Goal: Information Seeking & Learning: Learn about a topic

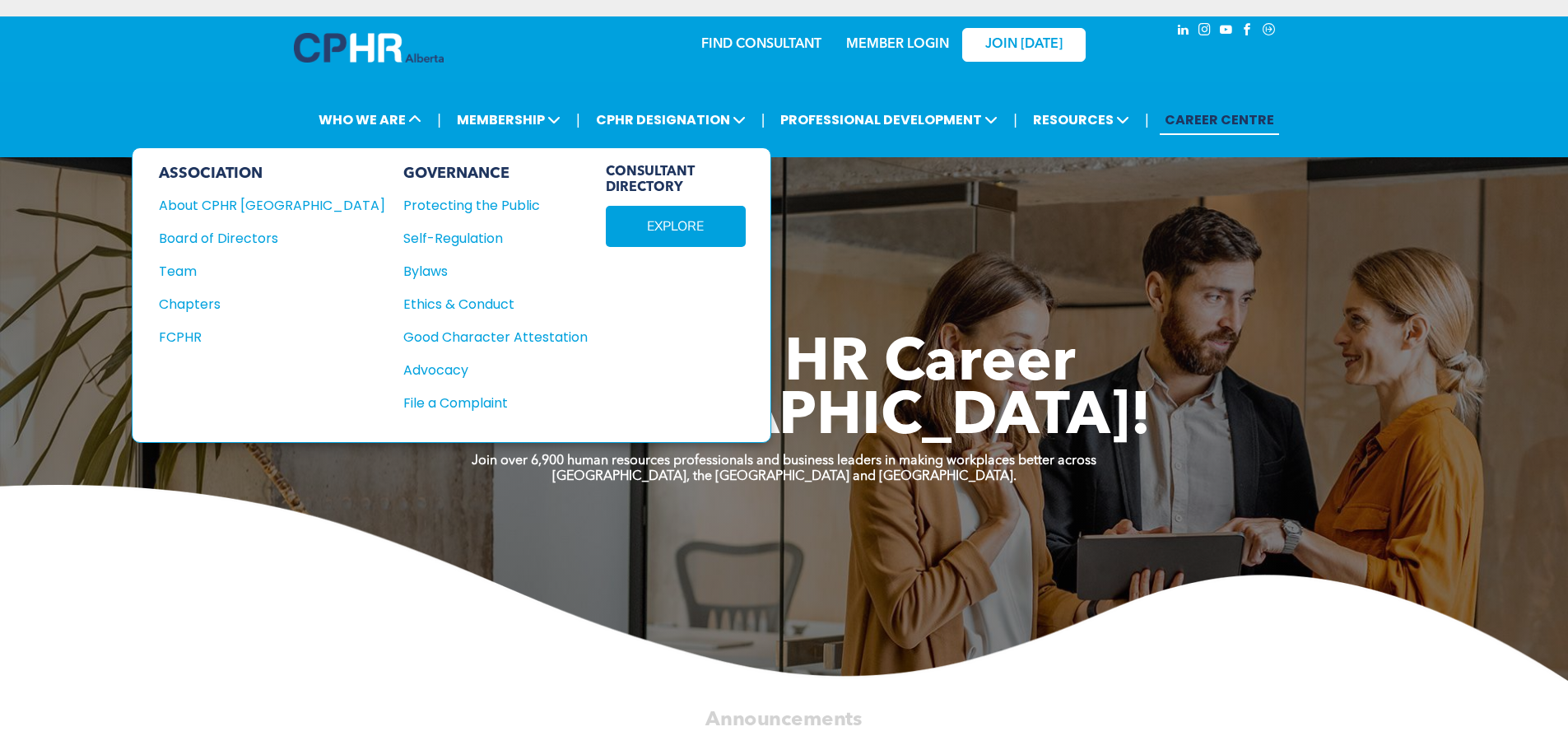
click at [219, 275] on div "Team" at bounding box center [261, 271] width 205 height 21
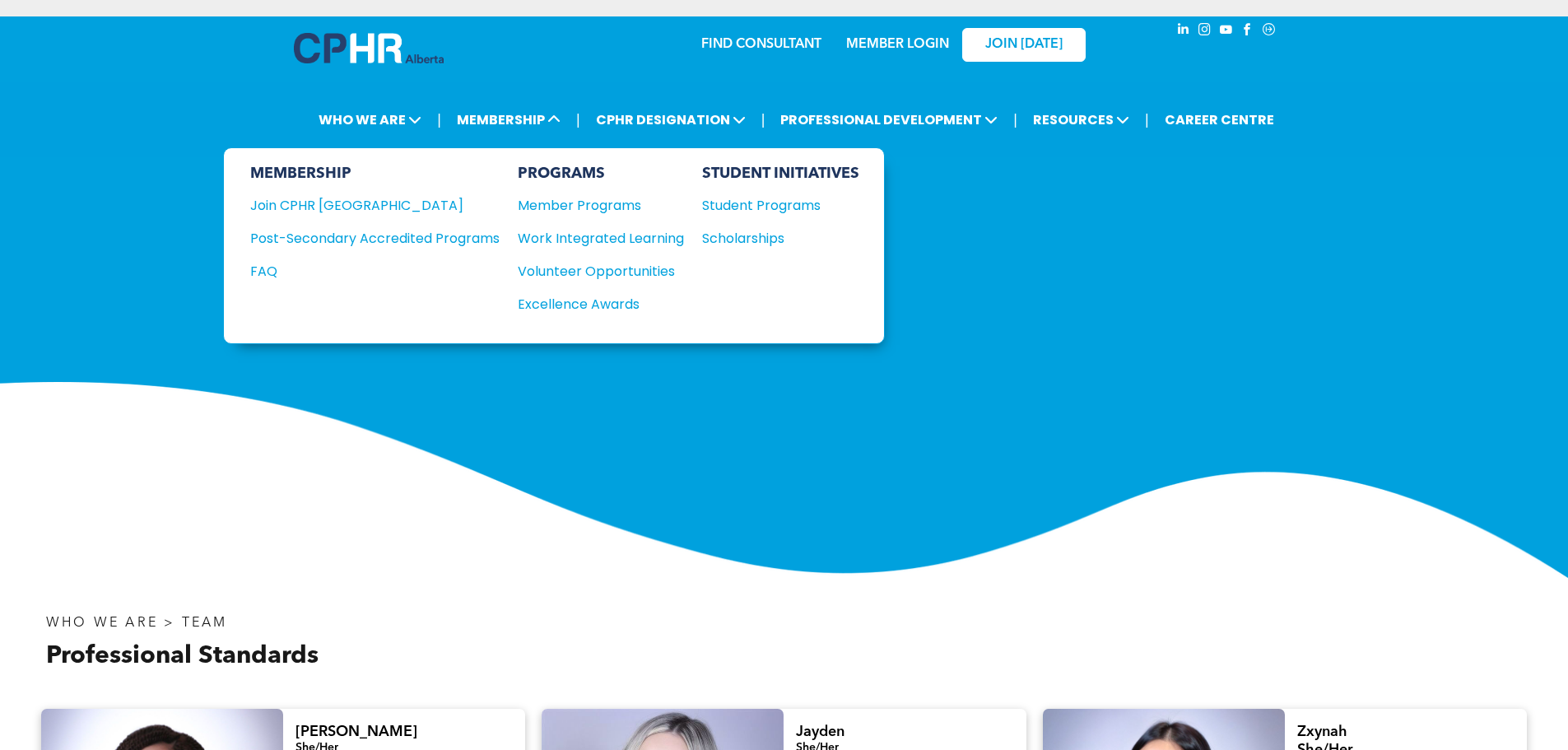
click at [751, 200] on div "Student Programs" at bounding box center [774, 205] width 142 height 21
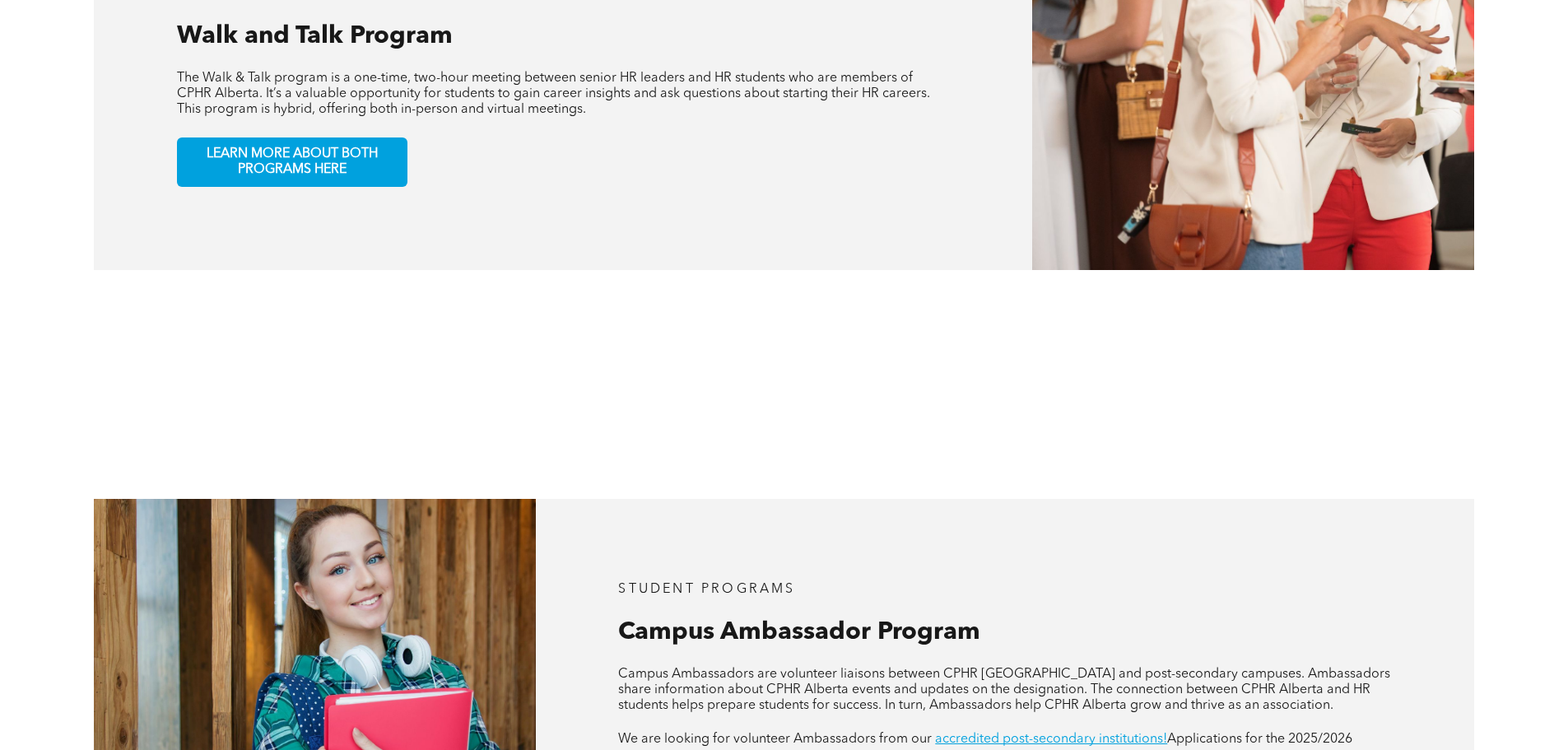
scroll to position [1400, 0]
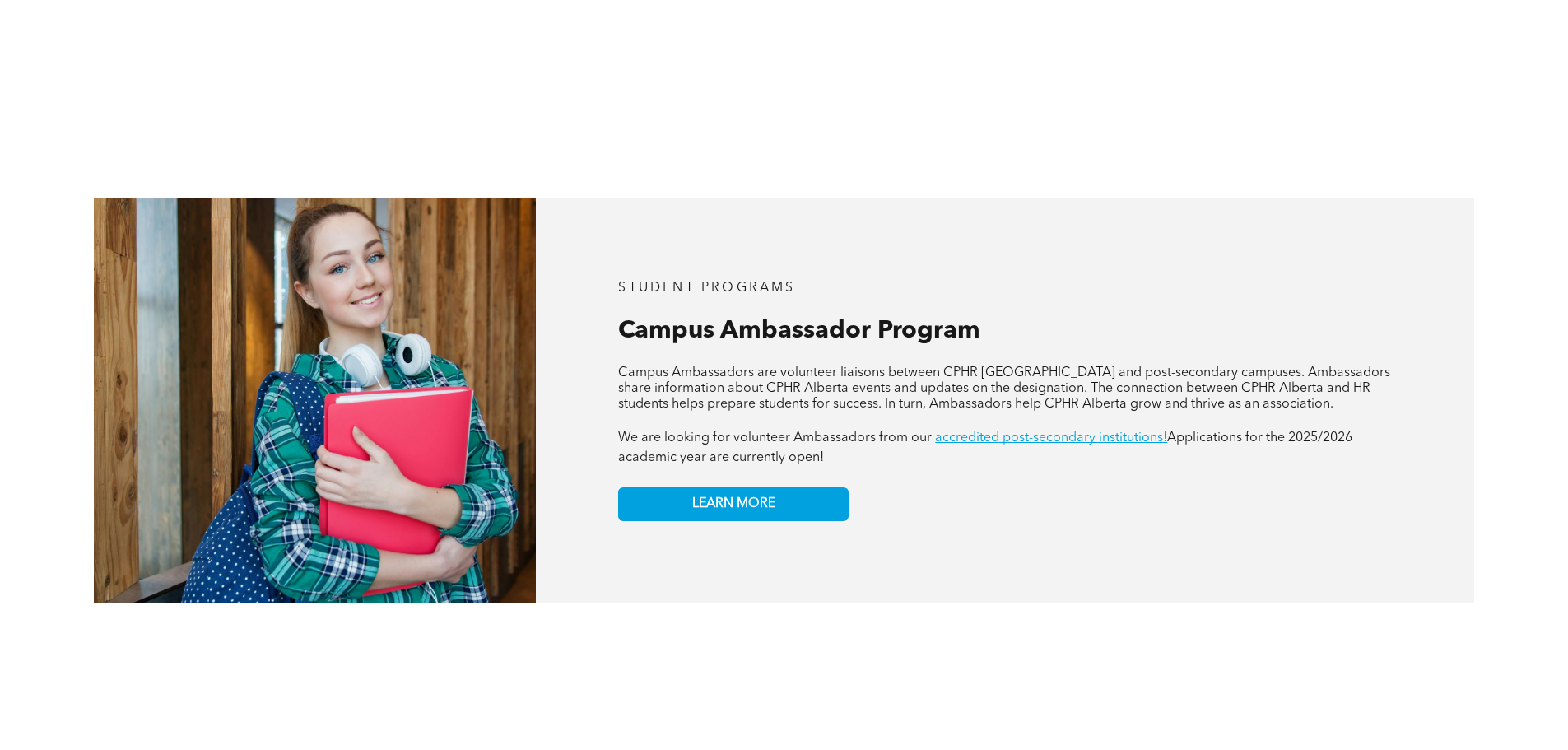
click at [1450, 354] on div "STUDENT PROGRAMS Campus Ambassador Program APPLY NOW! Campus Ambassadors are vo…" at bounding box center [1005, 400] width 939 height 406
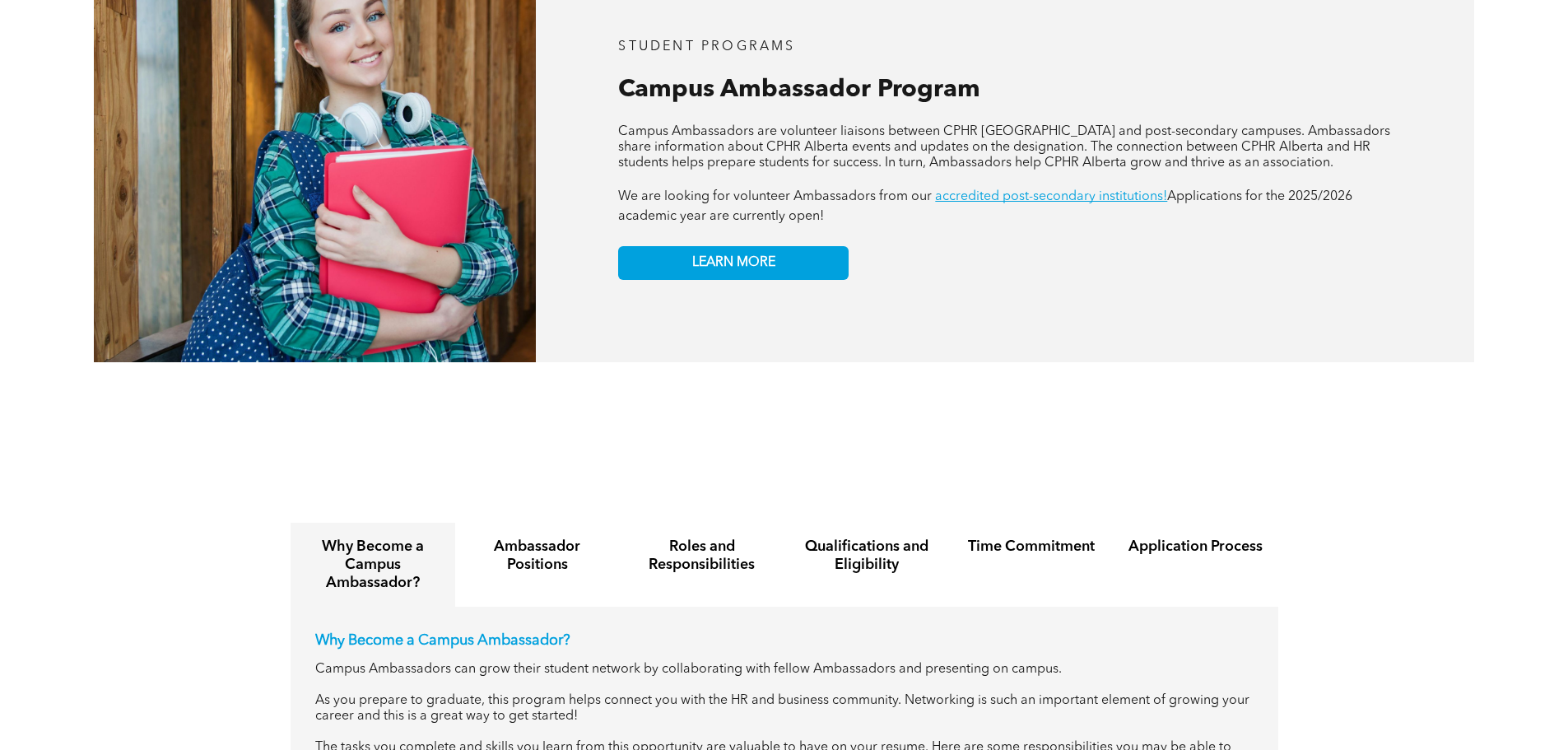
scroll to position [1729, 0]
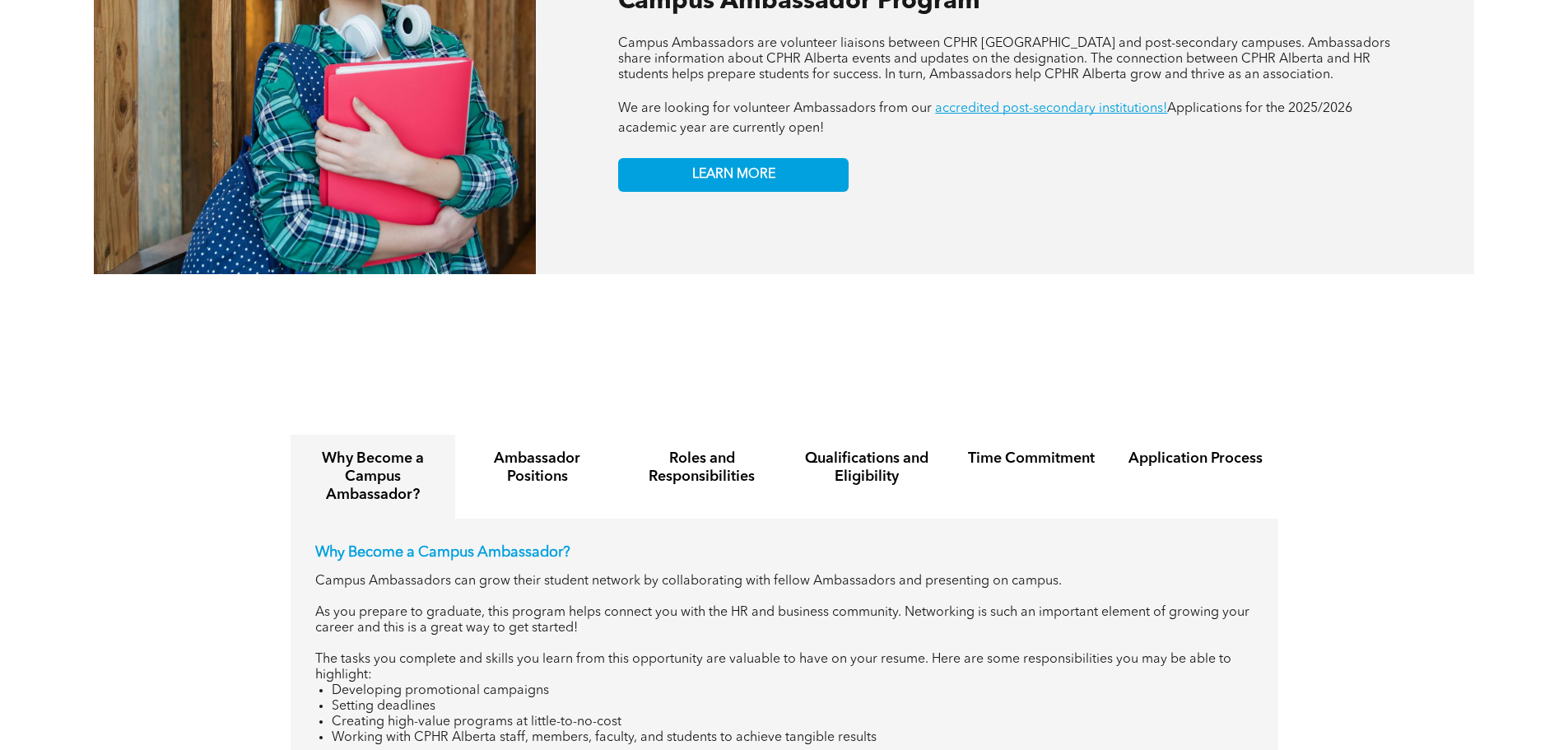
click at [794, 175] on link "LEARN MORE" at bounding box center [734, 175] width 231 height 34
